Goal: Information Seeking & Learning: Compare options

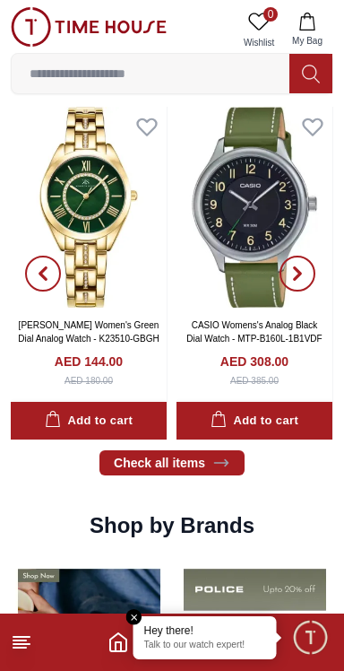
scroll to position [937, 0]
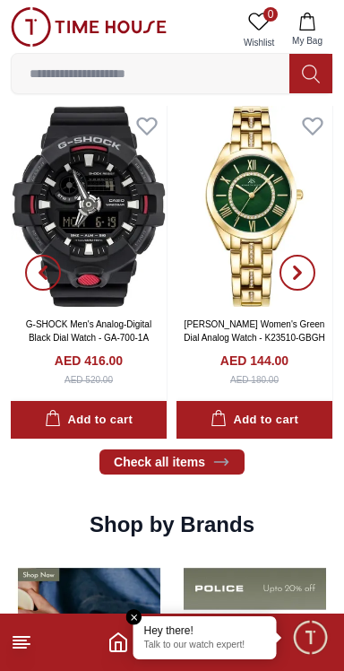
click at [129, 294] on img at bounding box center [89, 206] width 156 height 201
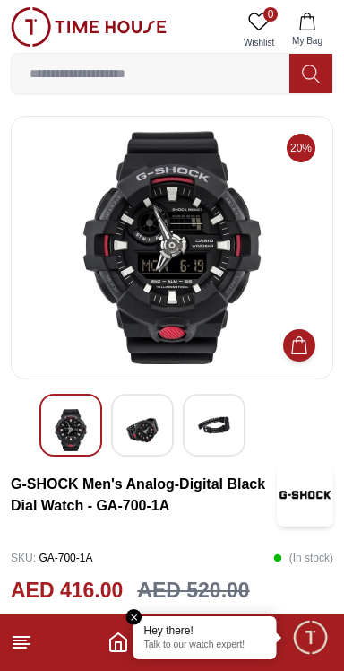
click at [138, 430] on img at bounding box center [142, 430] width 32 height 42
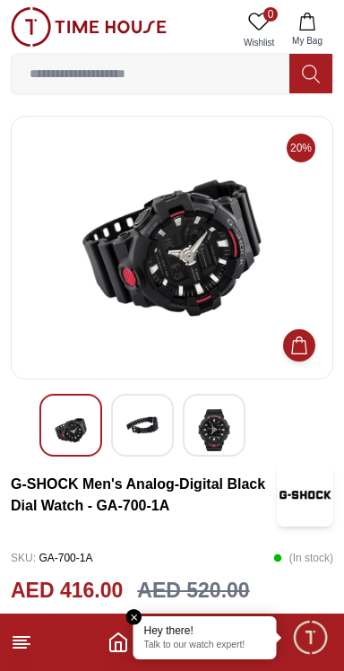
click at [216, 440] on img at bounding box center [214, 430] width 32 height 42
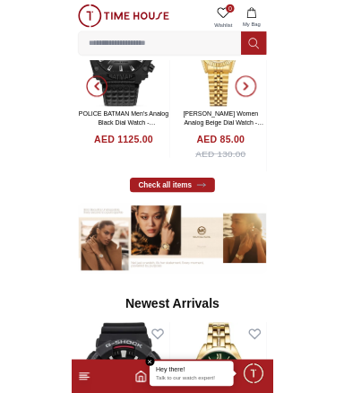
scroll to position [285, 0]
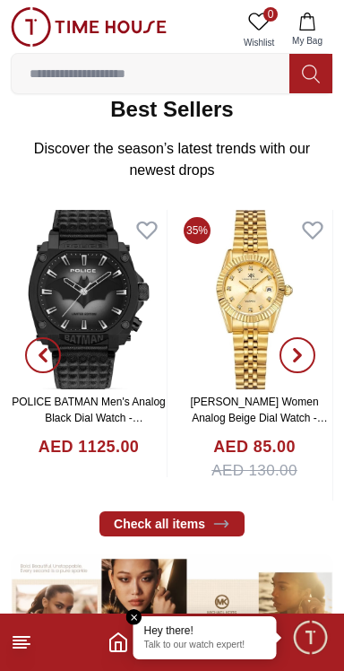
click at [218, 69] on input at bounding box center [151, 74] width 278 height 36
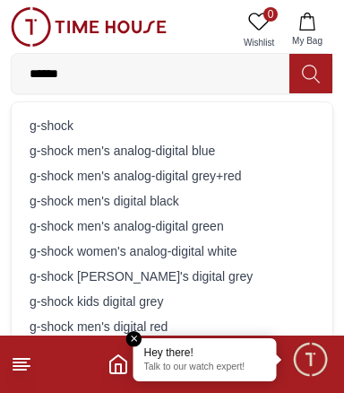
type input "*******"
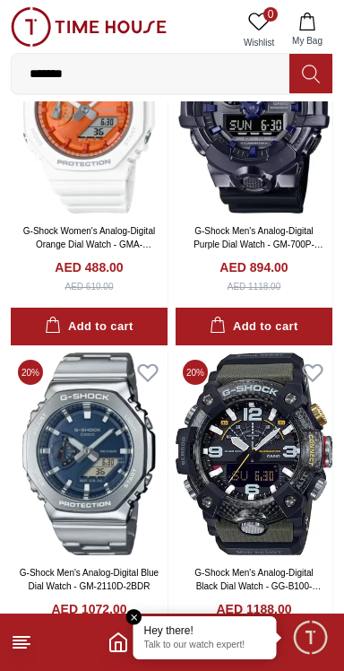
scroll to position [1879, 0]
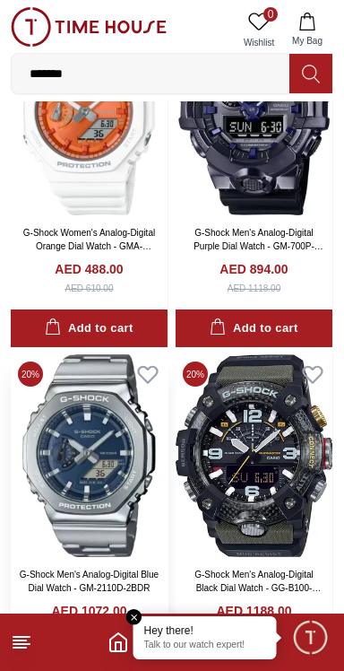
click at [133, 468] on img at bounding box center [89, 455] width 157 height 202
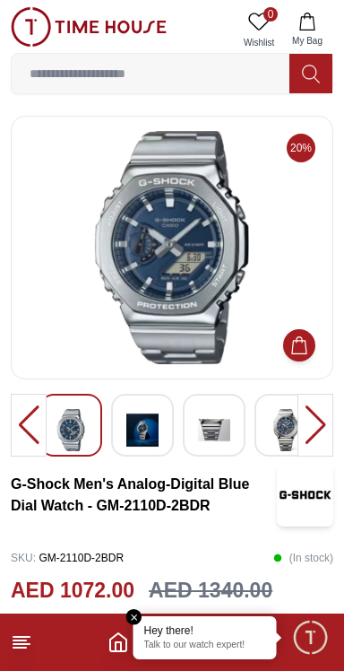
click at [256, 500] on h3 "G-Shock Men's Analog-Digital Blue Dial Watch - GM-2110D-2BDR" at bounding box center [144, 494] width 266 height 43
click at [323, 429] on div at bounding box center [316, 425] width 36 height 63
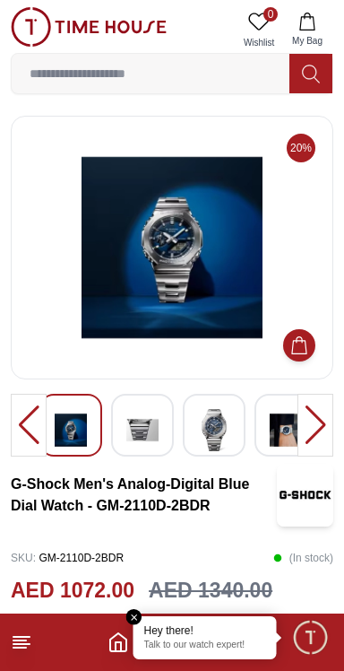
click at [318, 434] on div at bounding box center [316, 425] width 36 height 63
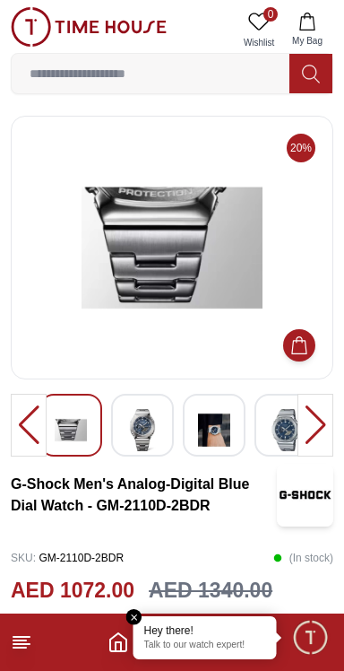
click at [318, 438] on div at bounding box center [316, 425] width 36 height 63
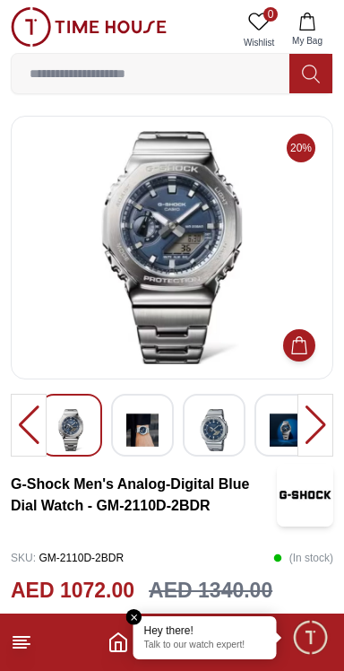
click at [317, 436] on div at bounding box center [316, 425] width 36 height 63
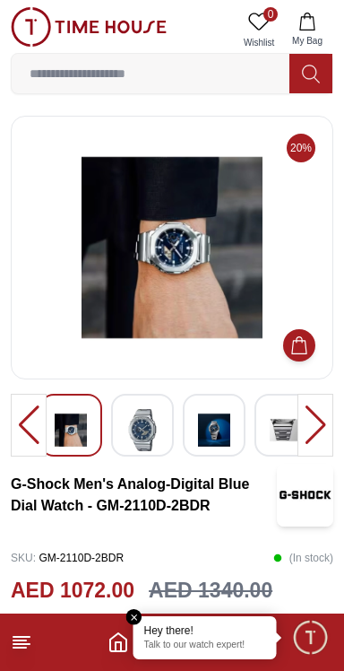
click at [319, 432] on div at bounding box center [316, 425] width 36 height 63
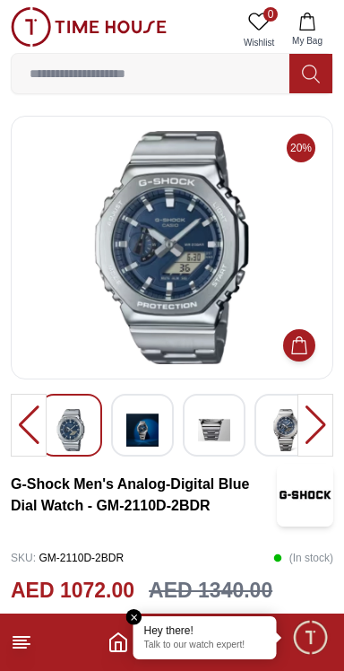
click at [320, 431] on div at bounding box center [316, 425] width 36 height 63
click at [319, 430] on div at bounding box center [316, 425] width 36 height 63
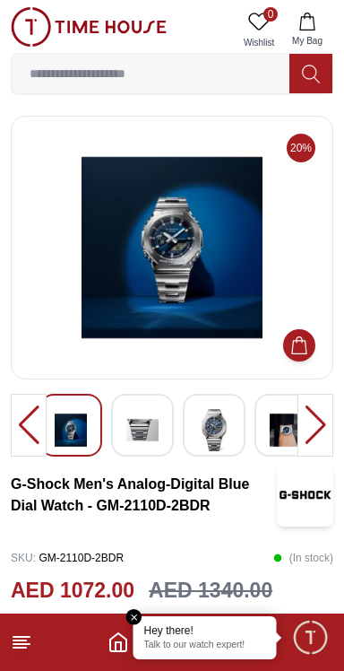
click at [319, 432] on div at bounding box center [316, 425] width 36 height 63
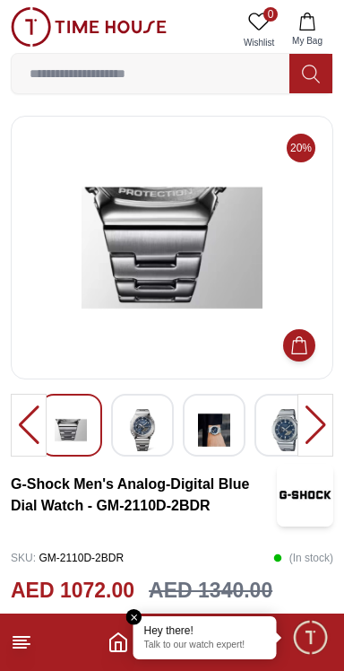
click at [318, 431] on div at bounding box center [316, 425] width 36 height 63
click at [319, 431] on div at bounding box center [316, 425] width 36 height 63
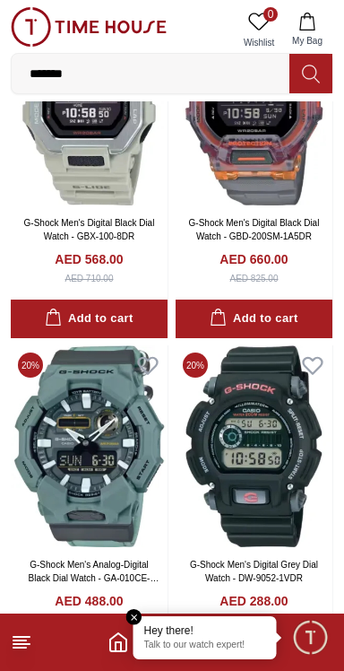
scroll to position [3175, 0]
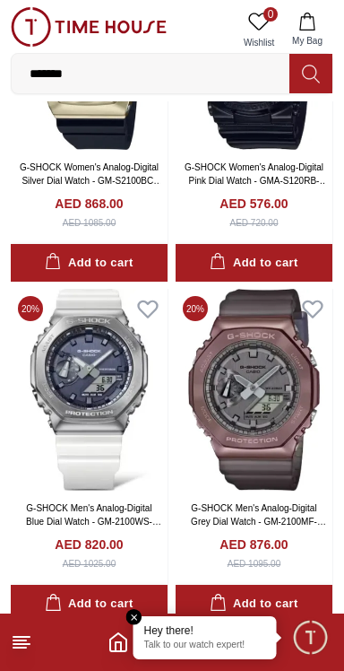
scroll to position [9802, 0]
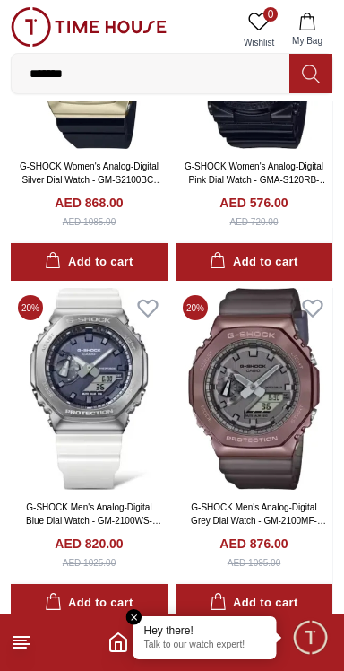
scroll to position [9854, 0]
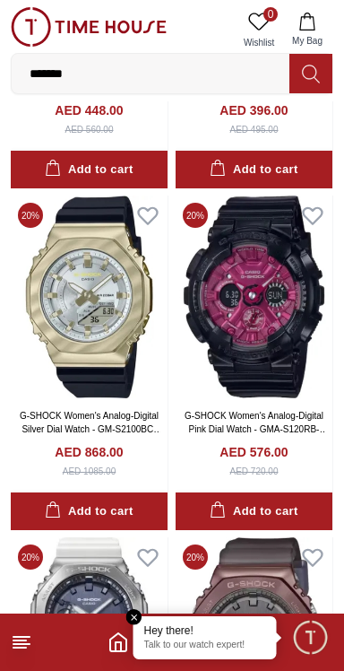
scroll to position [9551, 0]
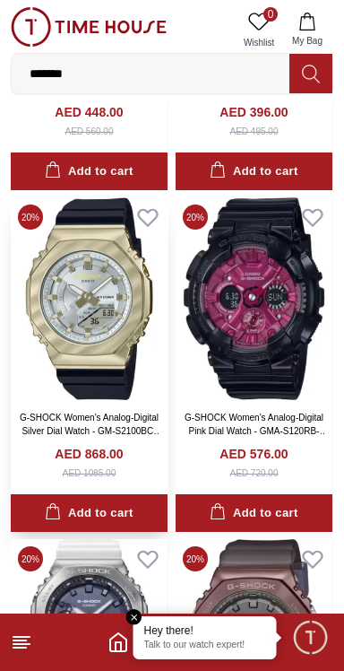
click at [131, 377] on img at bounding box center [89, 298] width 157 height 202
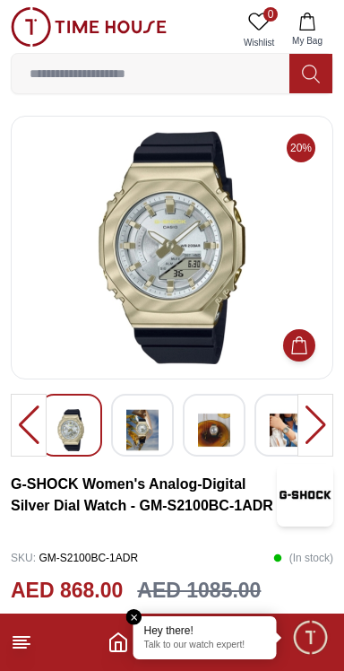
click at [329, 412] on div at bounding box center [316, 425] width 36 height 63
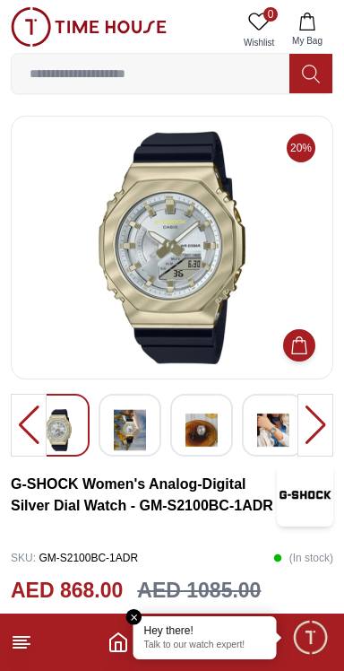
click at [133, 431] on img at bounding box center [130, 430] width 32 height 42
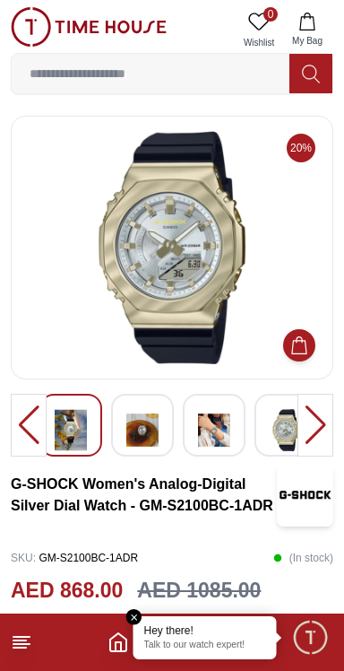
click at [194, 435] on div at bounding box center [214, 425] width 63 height 63
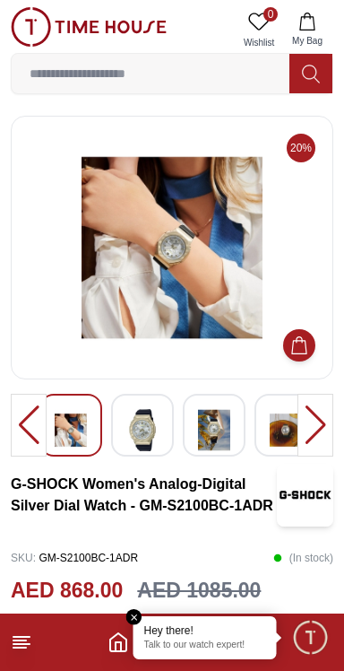
click at [274, 439] on img at bounding box center [286, 430] width 32 height 42
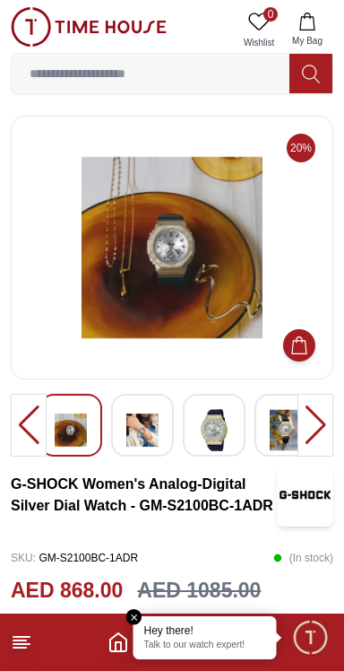
click at [321, 428] on div at bounding box center [316, 425] width 36 height 63
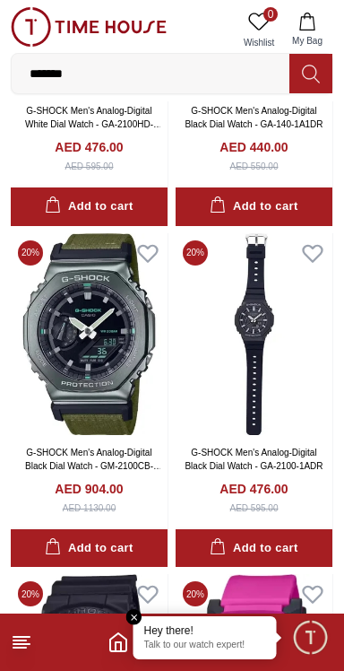
scroll to position [16847, 0]
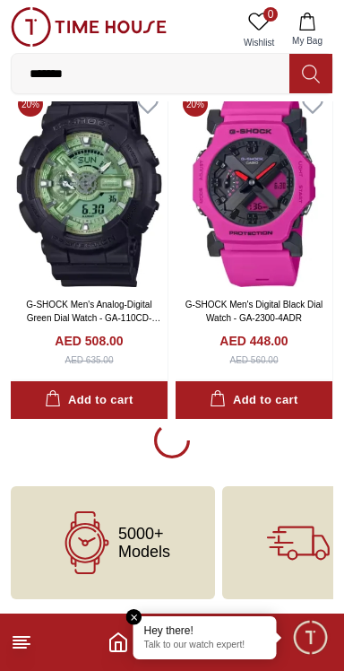
scroll to position [16847, 0]
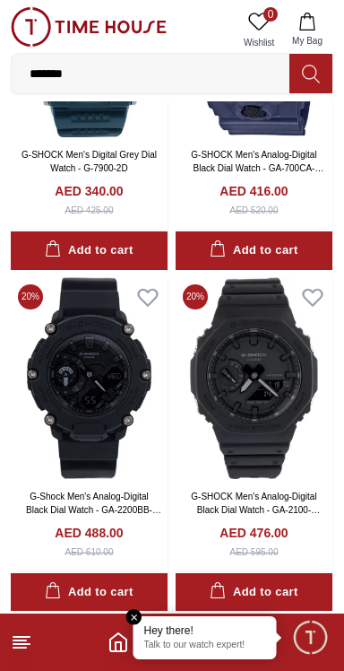
scroll to position [19728, 0]
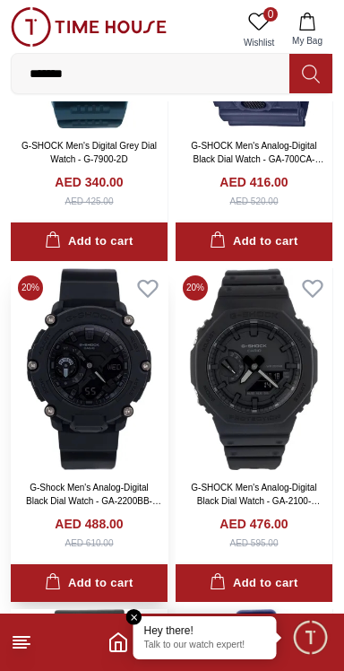
click at [130, 470] on img at bounding box center [89, 369] width 157 height 202
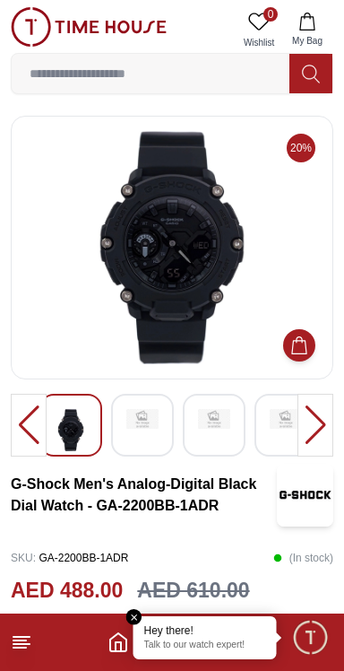
click at [323, 420] on div at bounding box center [316, 425] width 36 height 63
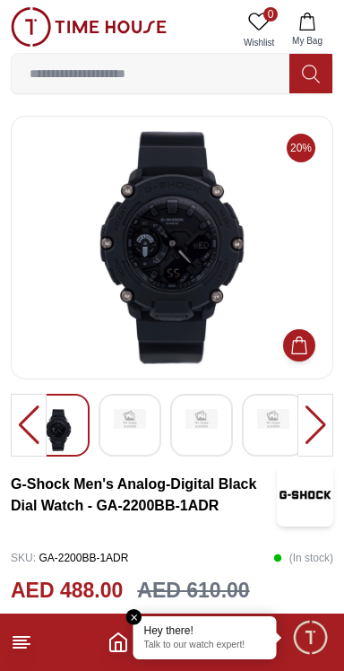
click at [317, 422] on div at bounding box center [316, 425] width 36 height 63
click at [149, 427] on div at bounding box center [130, 425] width 63 height 63
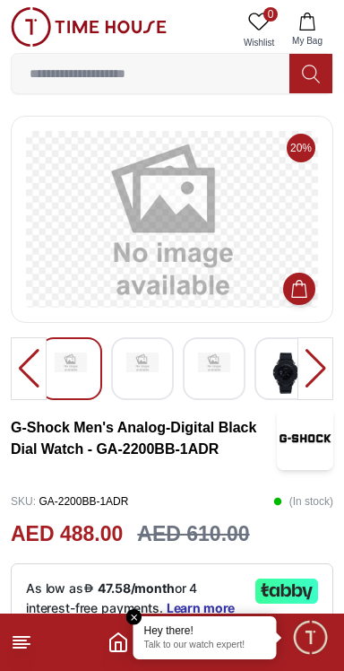
click at [217, 434] on h3 "G-Shock Men's Analog-Digital Black Dial Watch - GA-2200BB-1ADR" at bounding box center [144, 438] width 266 height 43
click at [295, 378] on img at bounding box center [286, 373] width 32 height 42
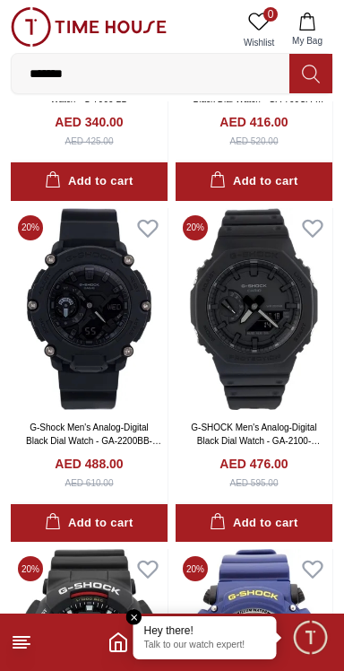
scroll to position [19786, 0]
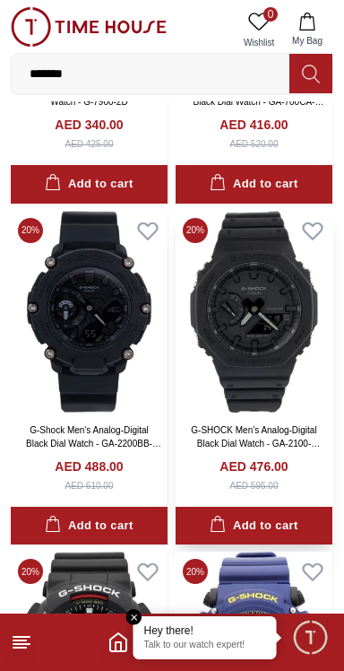
click at [303, 441] on link "G-SHOCK Men's Analog-Digital Black Dial Watch - GA-2100-1A1DR" at bounding box center [255, 443] width 129 height 37
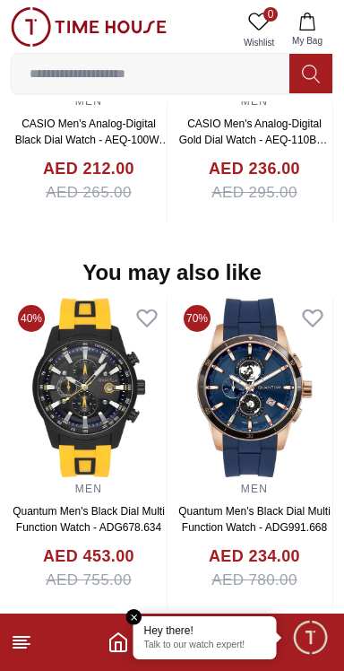
scroll to position [1604, 0]
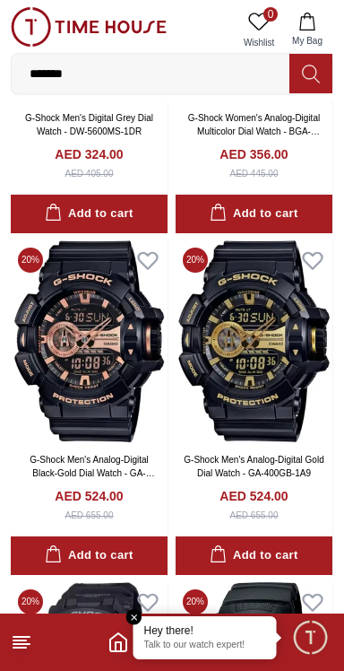
scroll to position [4237, 0]
